Goal: Complete application form

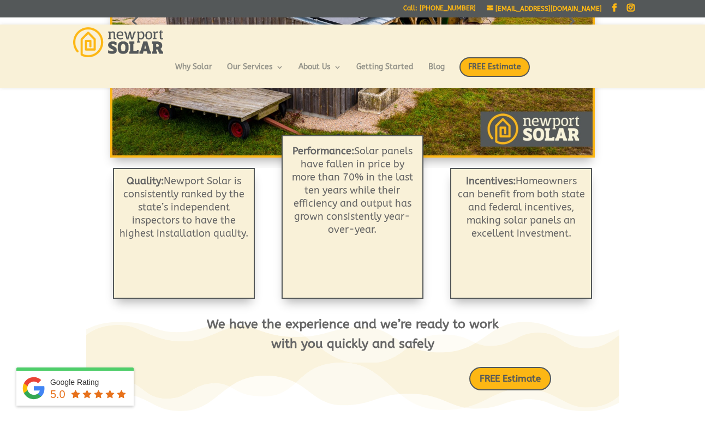
scroll to position [287, 0]
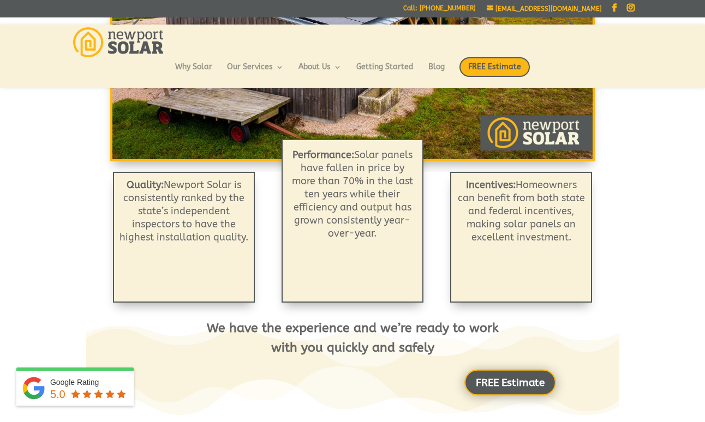
click at [489, 379] on link "FREE Estimate" at bounding box center [510, 383] width 92 height 26
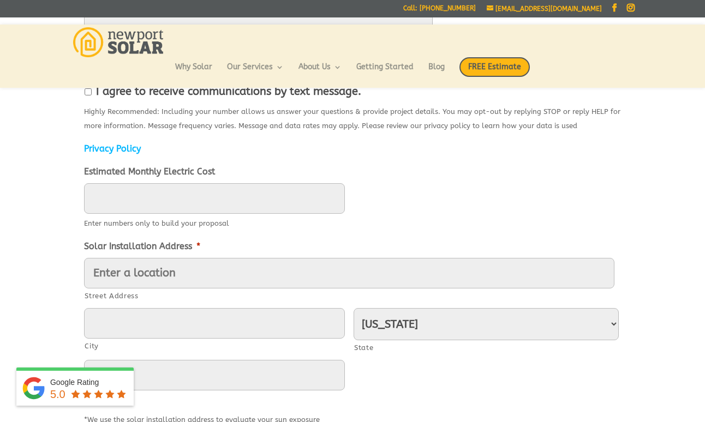
scroll to position [332, 0]
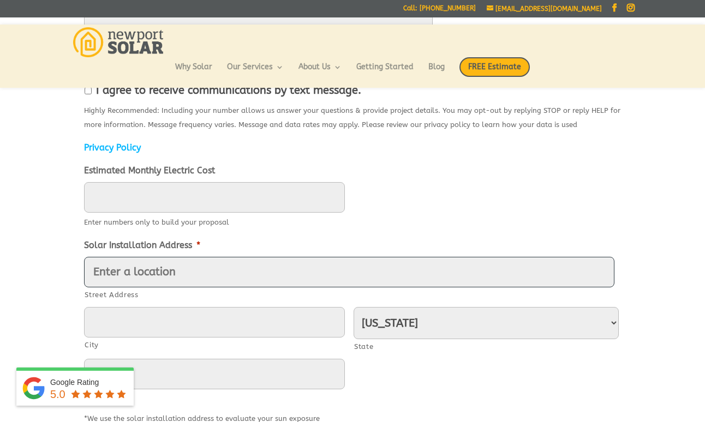
click at [122, 274] on input "Street Address" at bounding box center [349, 272] width 530 height 31
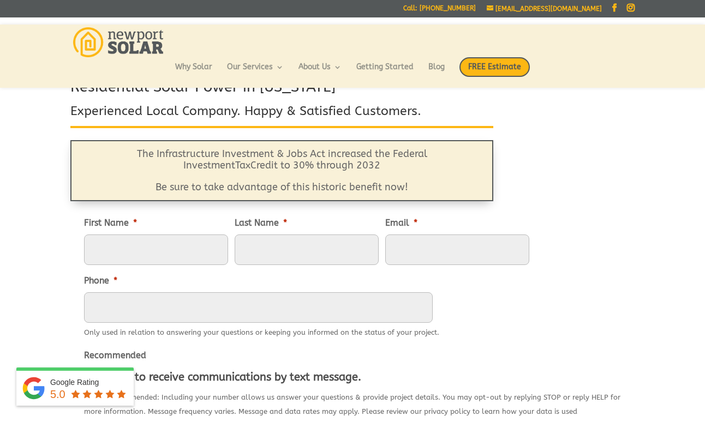
scroll to position [50, 0]
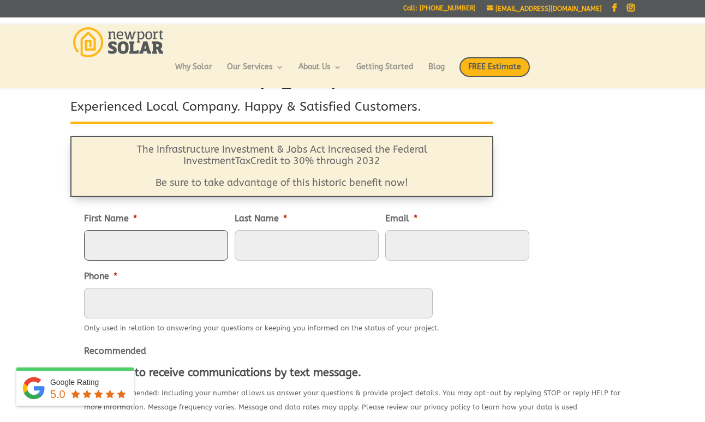
click at [109, 251] on input "First Name *" at bounding box center [156, 245] width 144 height 31
type input "[PERSON_NAME]"
click at [262, 241] on input "Last Name *" at bounding box center [307, 245] width 144 height 31
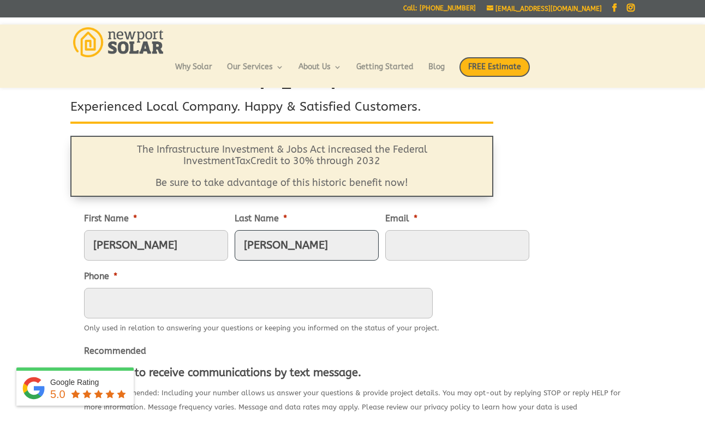
type input "[PERSON_NAME]"
click at [404, 246] on input "Email *" at bounding box center [457, 245] width 144 height 31
type input "[EMAIL_ADDRESS][DOMAIN_NAME]"
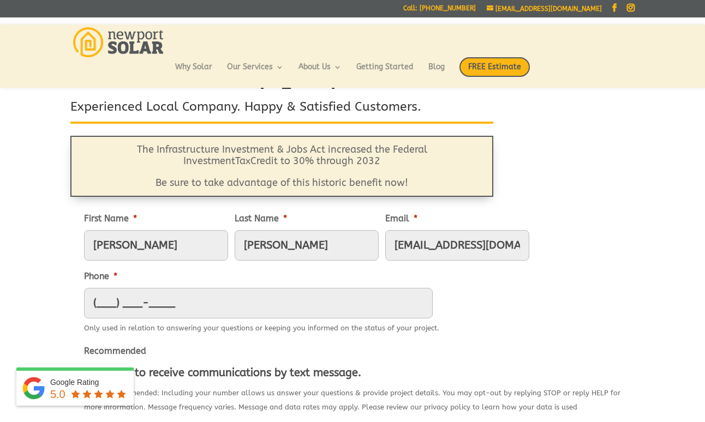
click at [125, 302] on input "(___) ___-____" at bounding box center [258, 303] width 349 height 31
type input "[PHONE_NUMBER]"
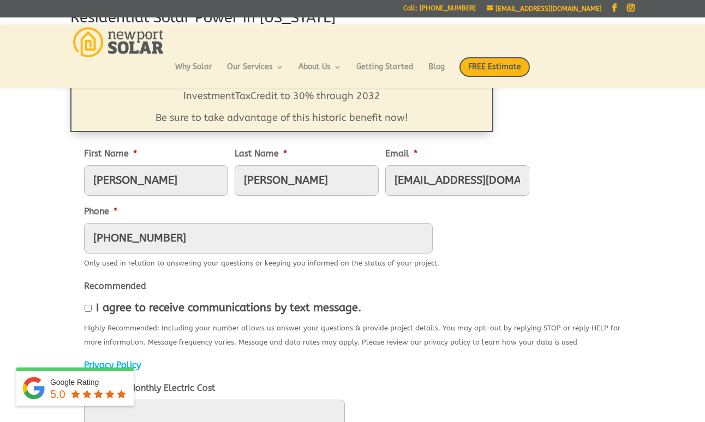
scroll to position [122, 0]
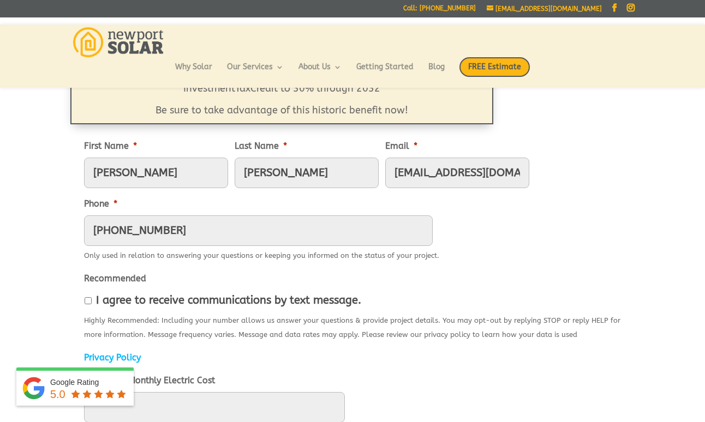
click at [89, 299] on input "I agree to receive communications by text message." at bounding box center [88, 300] width 7 height 7
checkbox input "true"
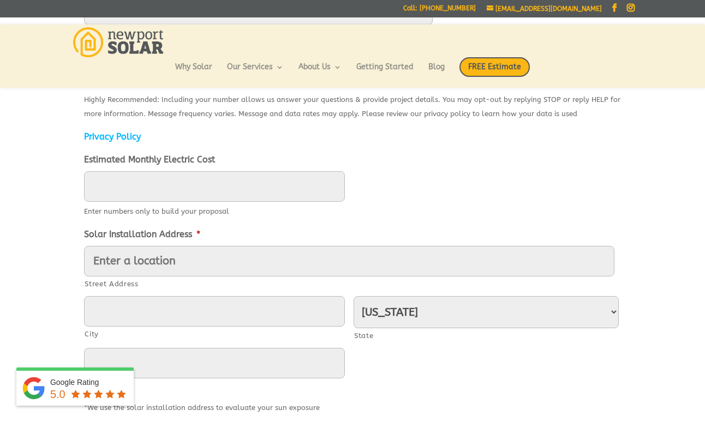
scroll to position [339, 0]
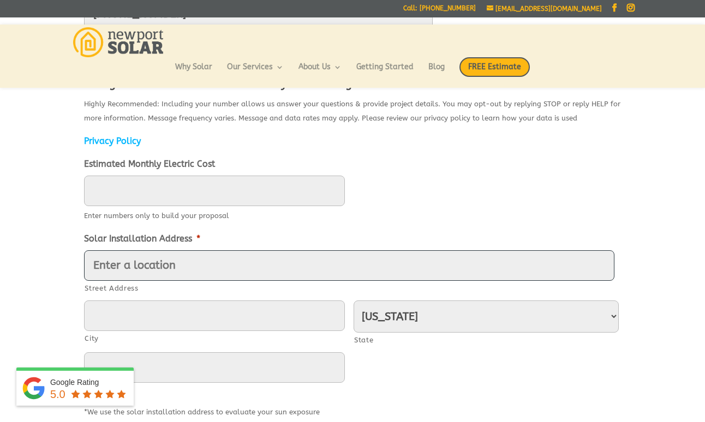
click at [115, 265] on input "Street Address" at bounding box center [349, 265] width 530 height 31
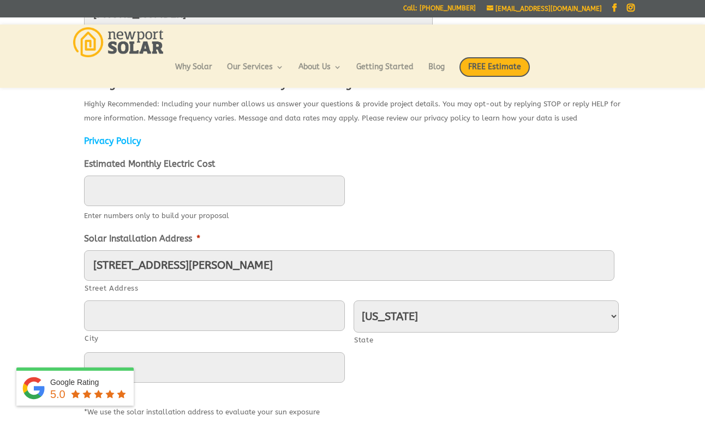
type input "[STREET_ADDRESS][PERSON_NAME]"
type input "[GEOGRAPHIC_DATA]"
type input "02879"
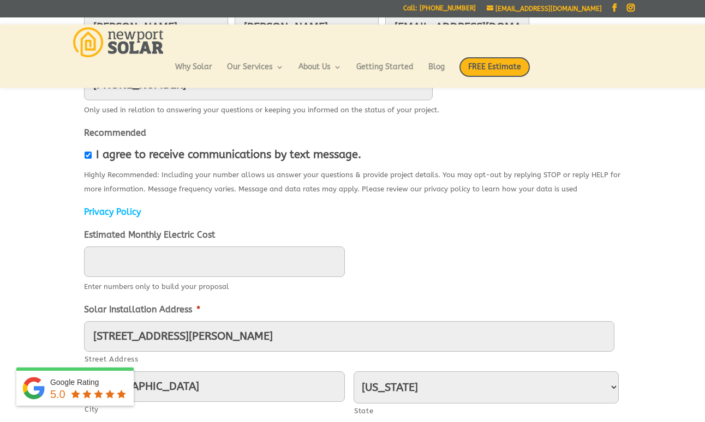
scroll to position [266, 0]
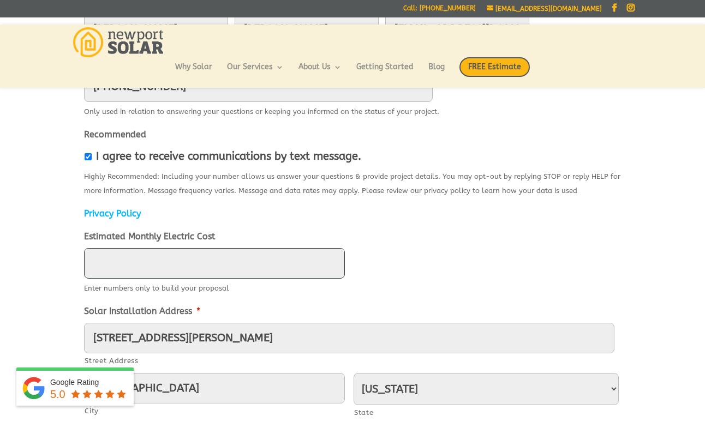
type input "____"
click at [107, 266] on input "____" at bounding box center [214, 263] width 261 height 31
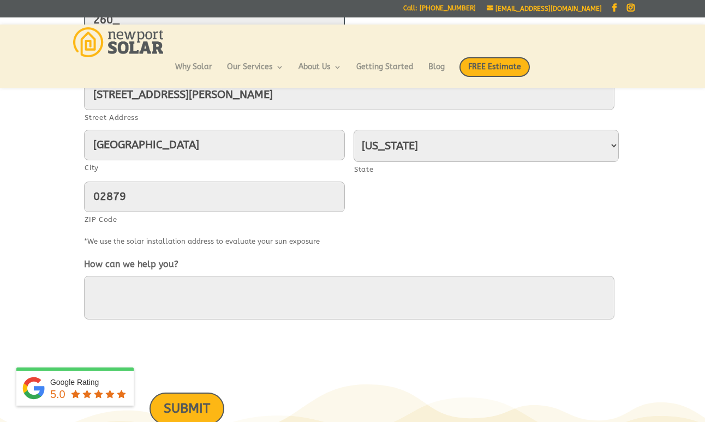
scroll to position [531, 0]
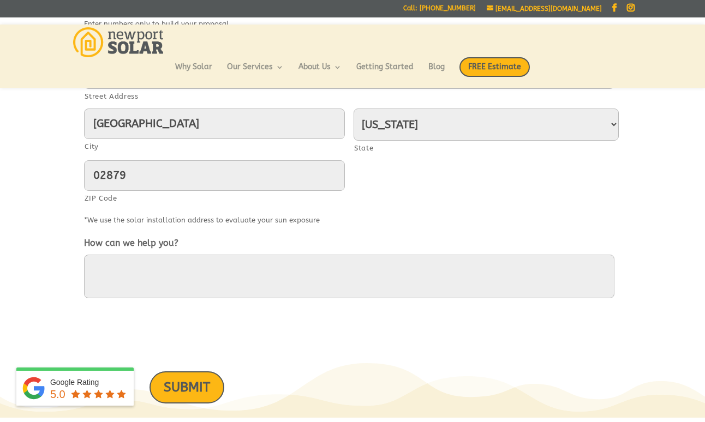
type input "260"
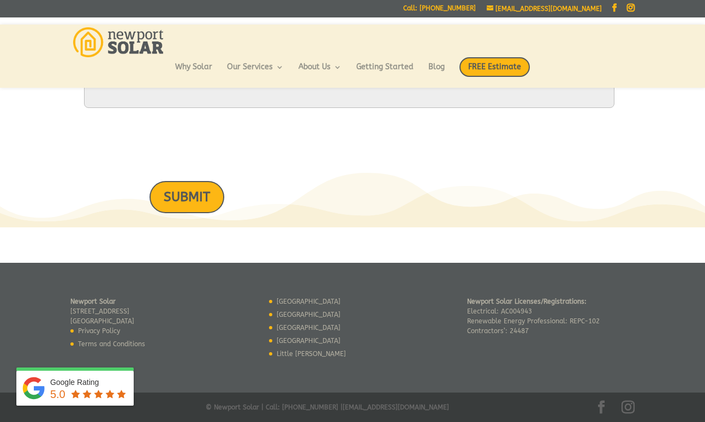
scroll to position [722, 0]
click at [188, 201] on input "SUBMIT" at bounding box center [186, 197] width 75 height 32
